Goal: Information Seeking & Learning: Learn about a topic

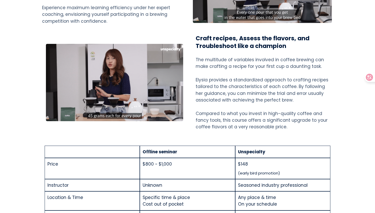
scroll to position [448, 0]
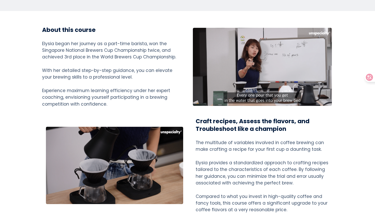
click at [117, 137] on div at bounding box center [114, 165] width 137 height 77
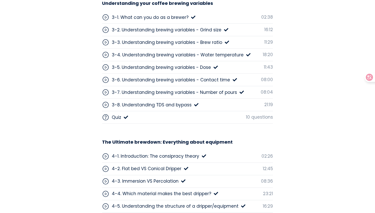
scroll to position [1469, 0]
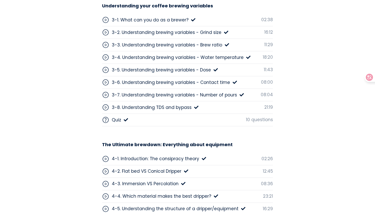
click at [168, 96] on div "3-7. Understanding brewing variables - Number of pours" at bounding box center [174, 95] width 125 height 7
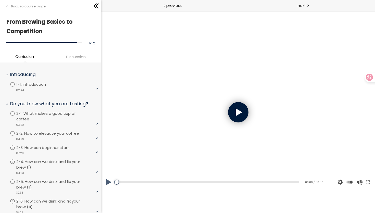
click at [233, 113] on div at bounding box center [238, 112] width 20 height 20
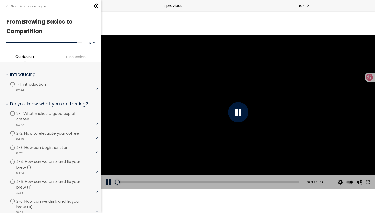
click at [360, 160] on div at bounding box center [358, 159] width 7 height 20
click at [359, 164] on div at bounding box center [358, 159] width 7 height 20
click at [368, 180] on button at bounding box center [367, 182] width 9 height 14
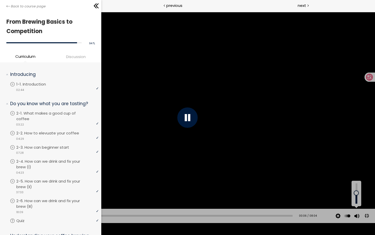
click at [357, 204] on div at bounding box center [356, 194] width 7 height 20
click at [356, 195] on div at bounding box center [356, 195] width 0 height 0
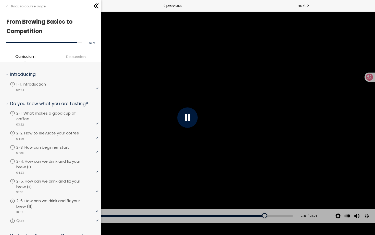
click at [367, 213] on button at bounding box center [366, 215] width 11 height 11
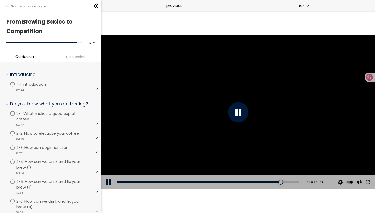
click at [363, 175] on button at bounding box center [367, 182] width 9 height 14
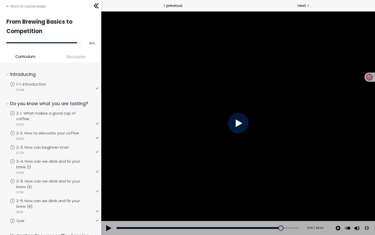
click at [372, 213] on button at bounding box center [366, 228] width 11 height 11
